Goal: Information Seeking & Learning: Learn about a topic

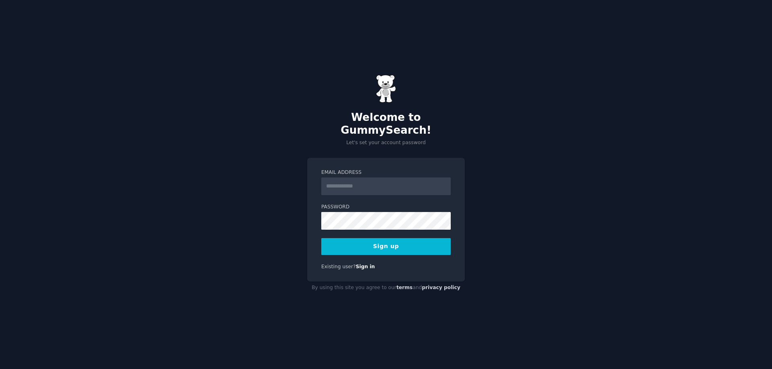
click at [340, 185] on input "Email Address" at bounding box center [385, 187] width 129 height 18
click at [359, 204] on label "Password" at bounding box center [385, 207] width 129 height 7
click at [417, 324] on div "Welcome to GummySearch! Let's set your account password Email Address Password …" at bounding box center [386, 184] width 772 height 369
click at [344, 178] on input "Email Address" at bounding box center [385, 187] width 129 height 18
type input "**********"
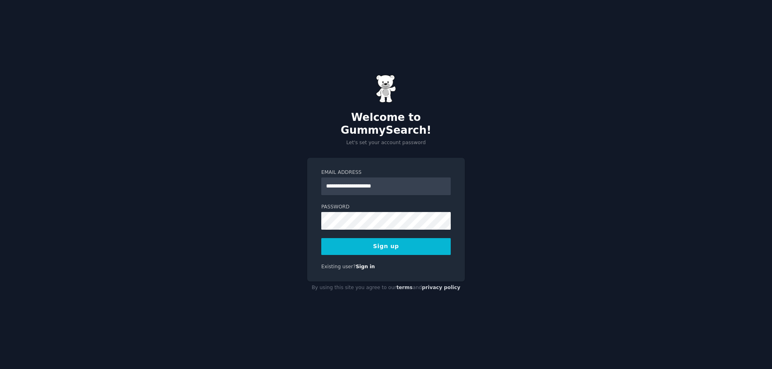
click at [388, 238] on button "Sign up" at bounding box center [385, 246] width 129 height 17
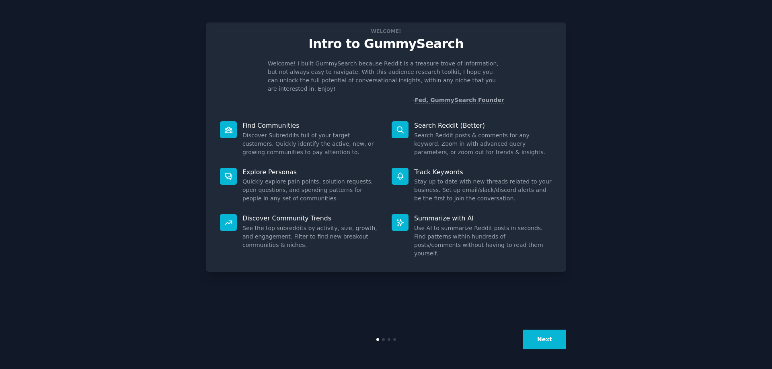
click at [550, 344] on button "Next" at bounding box center [544, 340] width 43 height 20
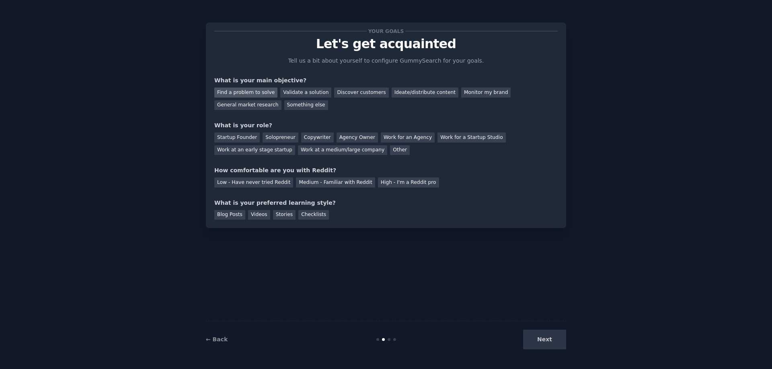
click at [256, 92] on div "Find a problem to solve" at bounding box center [245, 93] width 63 height 10
click at [355, 96] on div "Discover customers" at bounding box center [361, 93] width 54 height 10
click at [254, 90] on div "Find a problem to solve" at bounding box center [245, 93] width 63 height 10
click at [283, 138] on div "Solopreneur" at bounding box center [279, 138] width 35 height 10
click at [333, 184] on div "Medium - Familiar with Reddit" at bounding box center [335, 183] width 79 height 10
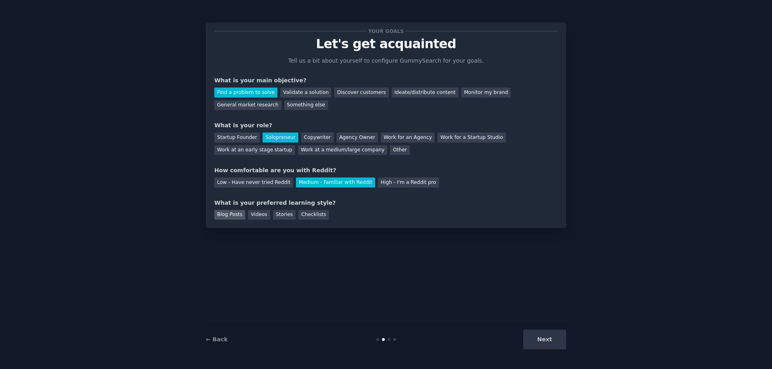
click at [229, 215] on div "Blog Posts" at bounding box center [229, 215] width 31 height 10
click at [547, 344] on button "Next" at bounding box center [544, 340] width 43 height 20
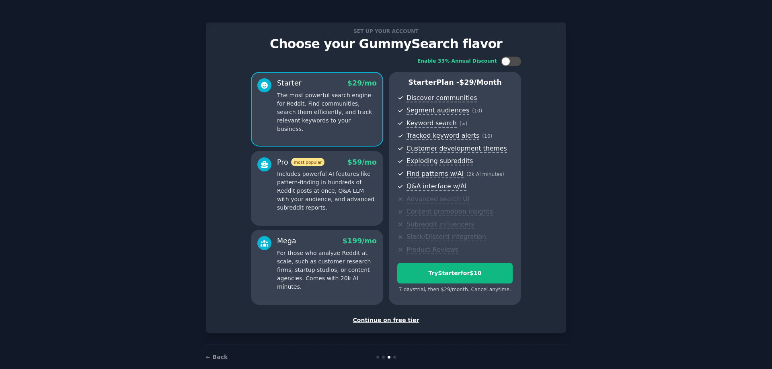
click at [602, 228] on div "Set up your account Choose your GummySearch flavor Enable 33% Annual Discount S…" at bounding box center [385, 190] width 749 height 359
click at [385, 320] on div "Continue on free tier" at bounding box center [385, 320] width 343 height 8
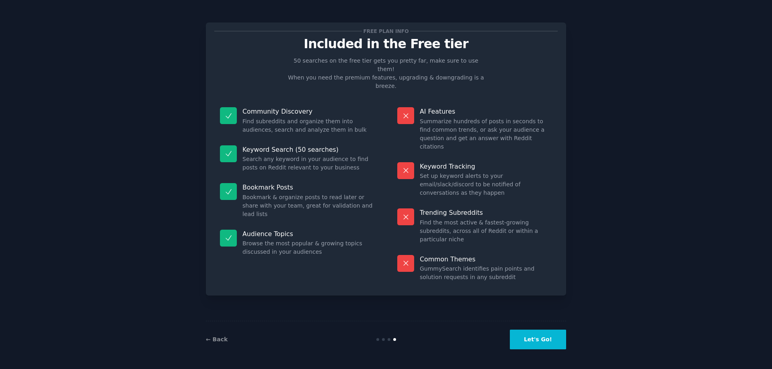
click at [539, 342] on button "Let's Go!" at bounding box center [538, 340] width 56 height 20
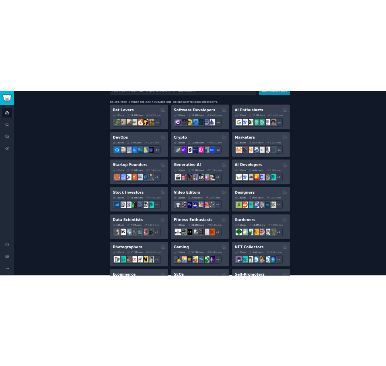
scroll to position [35, 0]
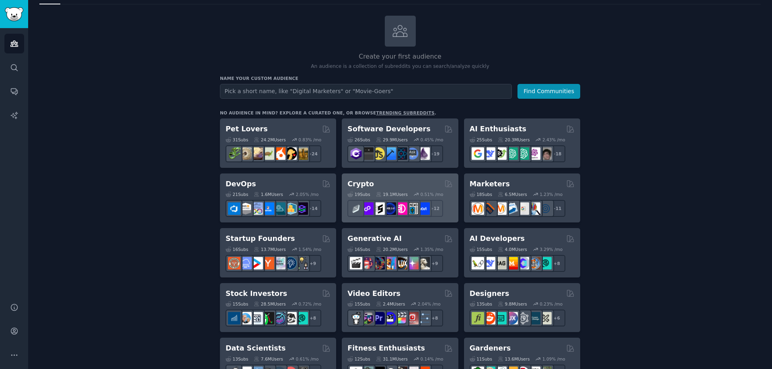
click at [353, 181] on h2 "Crypto" at bounding box center [360, 184] width 27 height 10
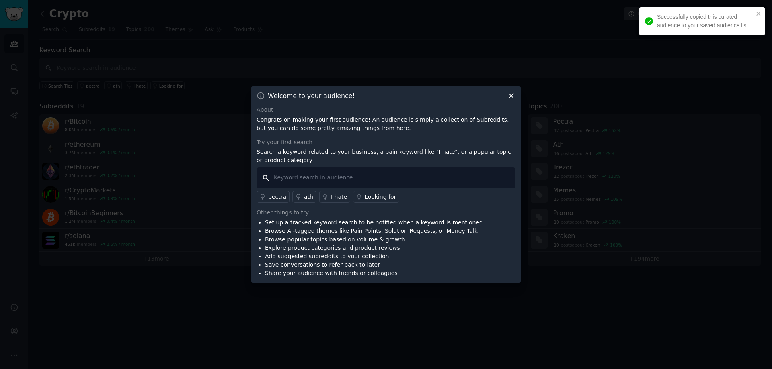
click at [308, 178] on input "text" at bounding box center [385, 178] width 259 height 21
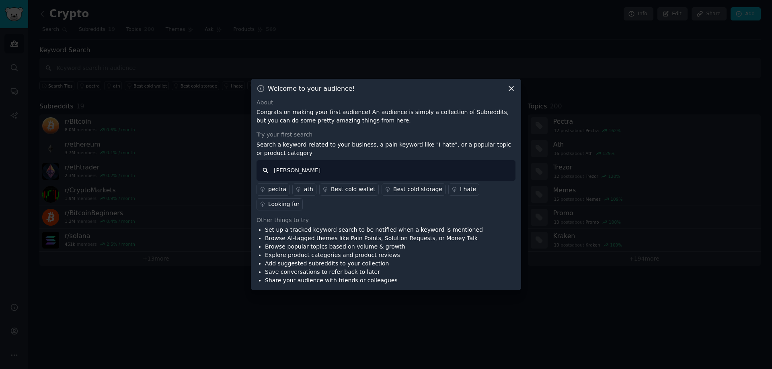
click at [280, 178] on input "LP ARP" at bounding box center [385, 170] width 259 height 21
type input "P"
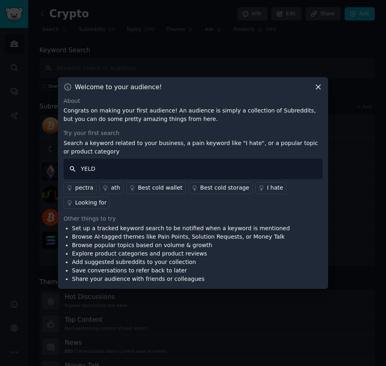
type input "YELD"
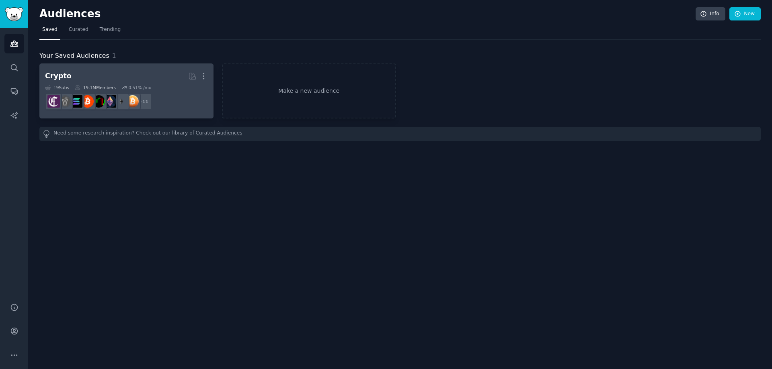
click at [48, 74] on div "Crypto" at bounding box center [58, 76] width 27 height 10
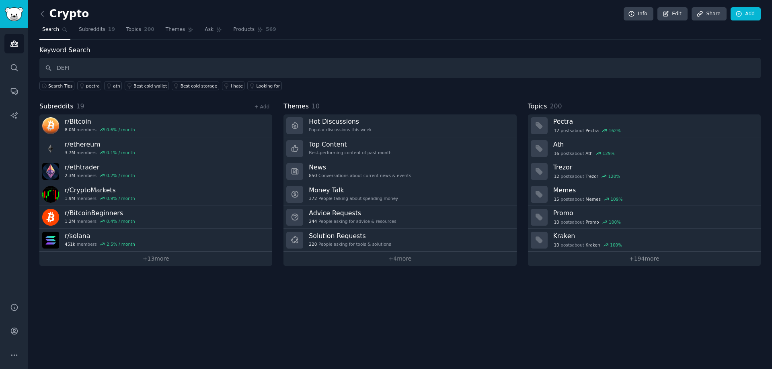
type input "DEFI"
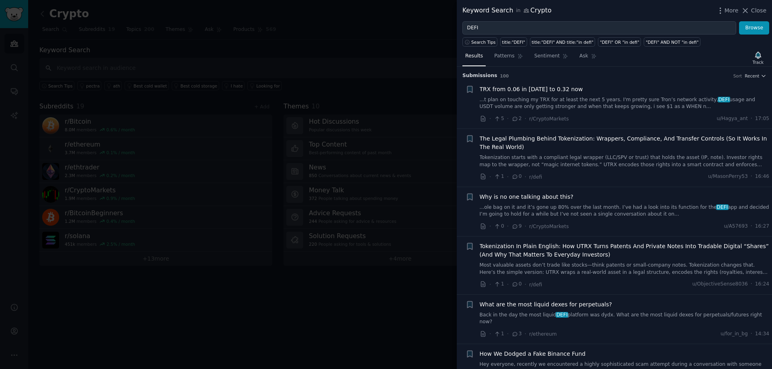
click at [527, 92] on span "TRX from 0.06 in 2022 to 0.32 now" at bounding box center [531, 89] width 103 height 8
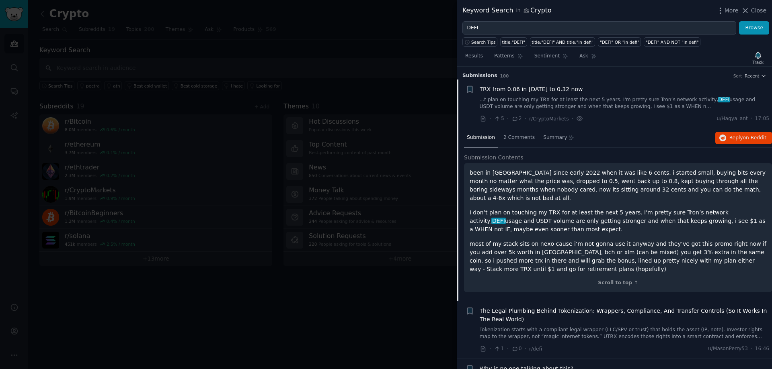
click at [499, 99] on link "...t plan on touching my TRX for at least the next 5 years. I'm pretty sure Tro…" at bounding box center [625, 103] width 290 height 14
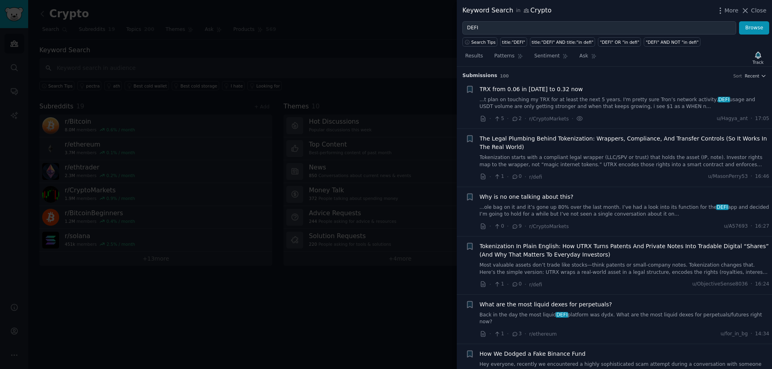
scroll to position [13, 0]
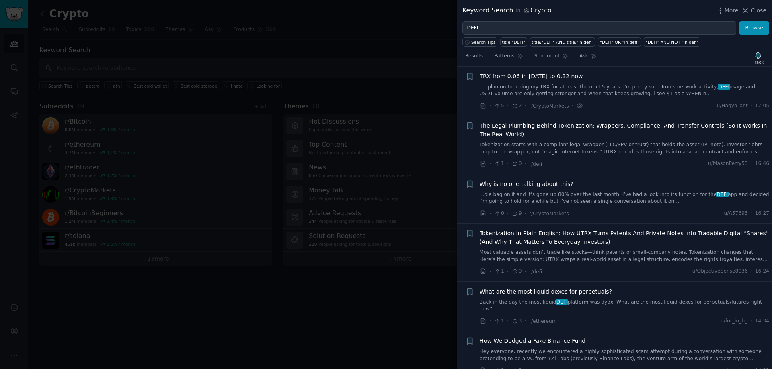
click at [512, 90] on link "...t plan on touching my TRX for at least the next 5 years. I'm pretty sure Tro…" at bounding box center [625, 91] width 290 height 14
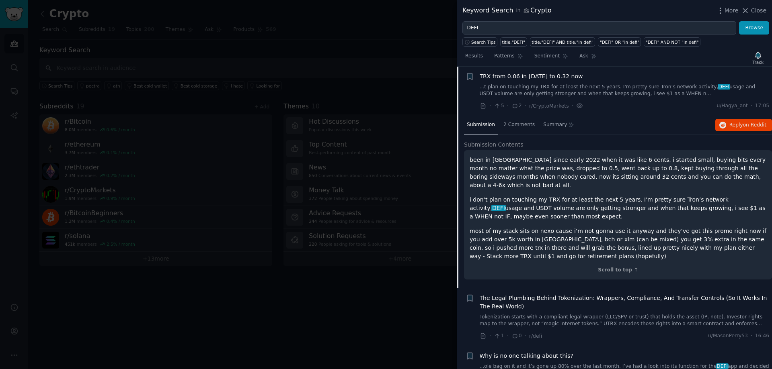
click at [380, 312] on div at bounding box center [386, 184] width 772 height 369
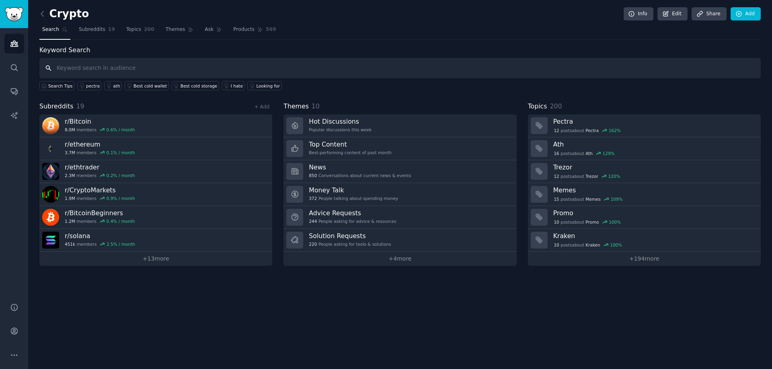
click at [73, 68] on input "text" at bounding box center [399, 68] width 721 height 21
click at [88, 30] on span "Subreddits" at bounding box center [92, 29] width 27 height 7
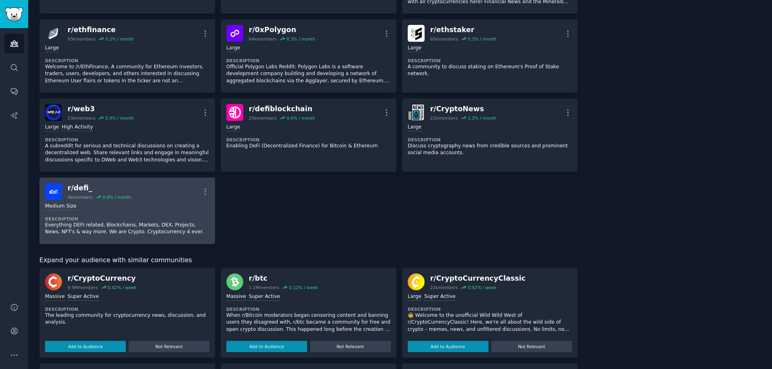
scroll to position [402, 0]
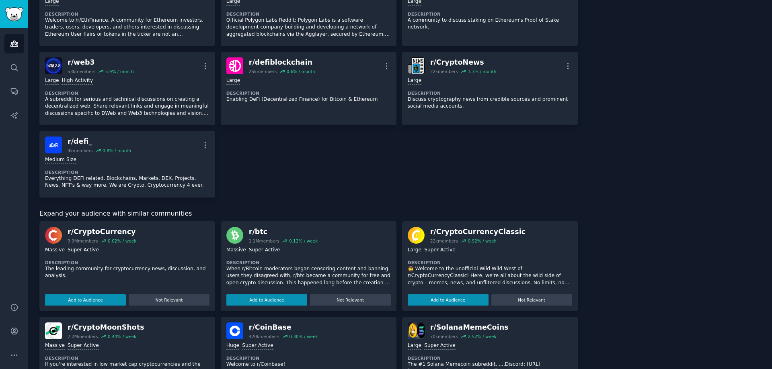
drag, startPoint x: 696, startPoint y: 1, endPoint x: 644, endPoint y: 126, distance: 135.9
click at [644, 126] on div "About this audience Curated Audience 19.1M Members ↑ 0.5 % / month Age Size Act…" at bounding box center [675, 121] width 172 height 956
click at [632, 118] on div "About this audience Curated Audience 19.1M Members ↑ 0.5 % / month Age Size Act…" at bounding box center [675, 121] width 172 height 956
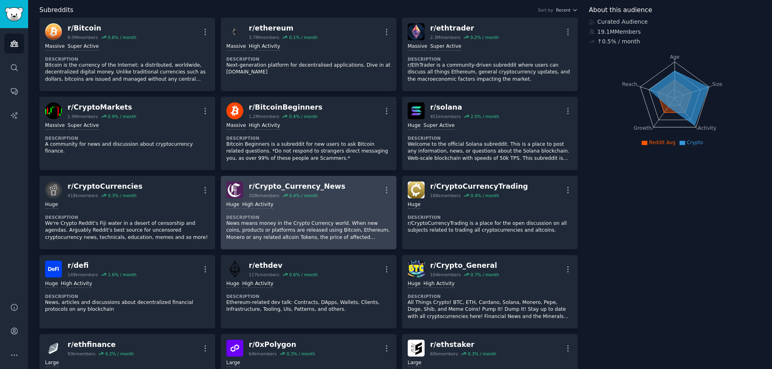
scroll to position [0, 0]
